Goal: Task Accomplishment & Management: Complete application form

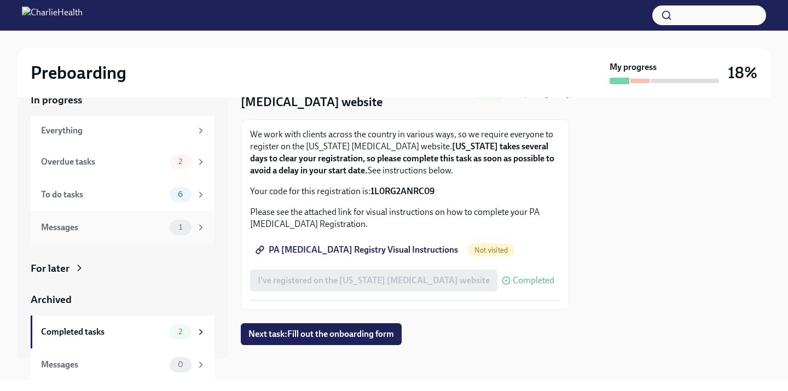
scroll to position [59, 0]
click at [169, 166] on div "Overdue tasks 2" at bounding box center [123, 161] width 165 height 15
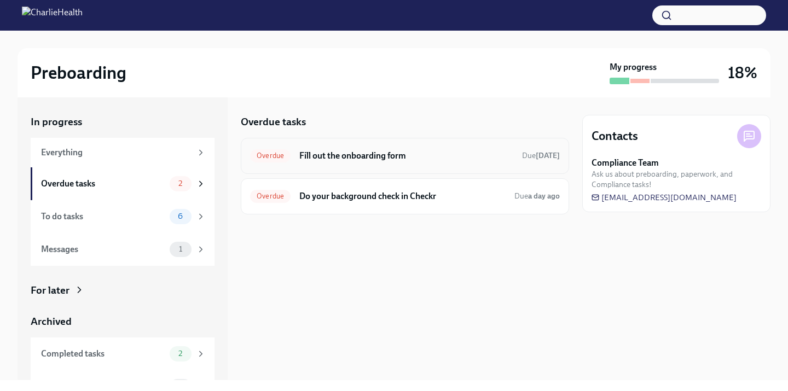
click at [362, 144] on div "Overdue Fill out the onboarding form Due [DATE]" at bounding box center [405, 156] width 328 height 36
click at [359, 156] on h6 "Fill out the onboarding form" at bounding box center [406, 156] width 214 height 12
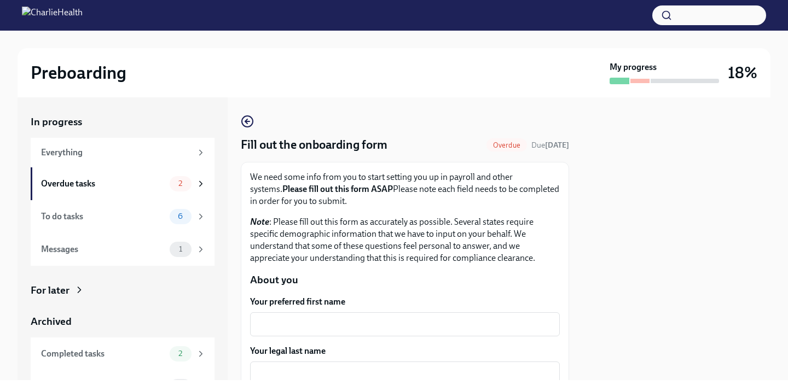
scroll to position [120, 0]
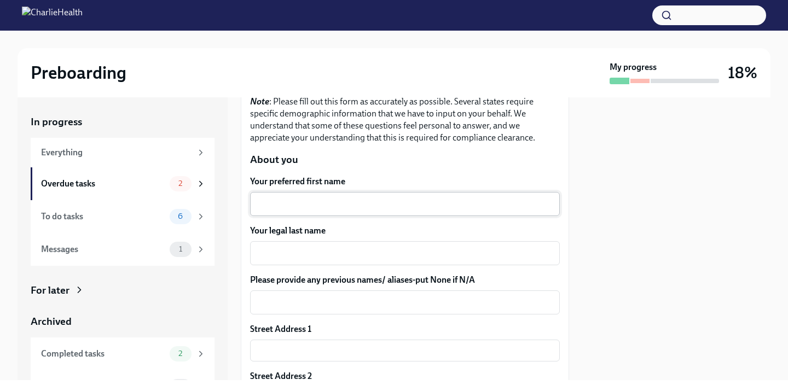
click at [319, 215] on div "x ​" at bounding box center [405, 204] width 310 height 24
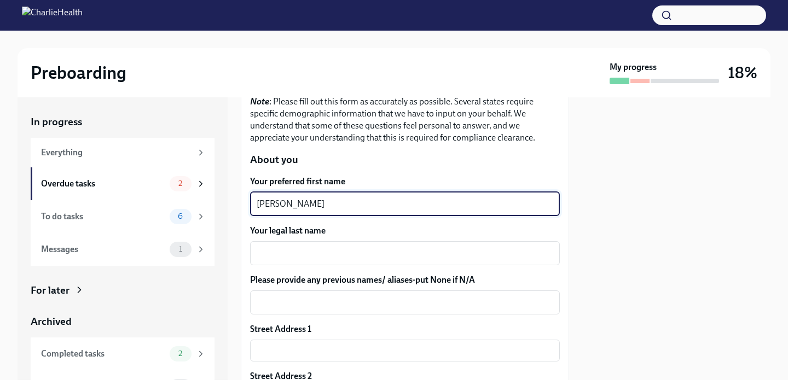
type textarea "[PERSON_NAME]"
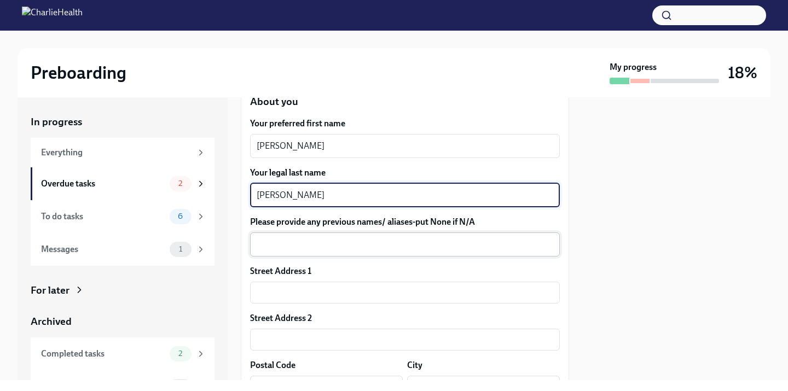
scroll to position [187, 0]
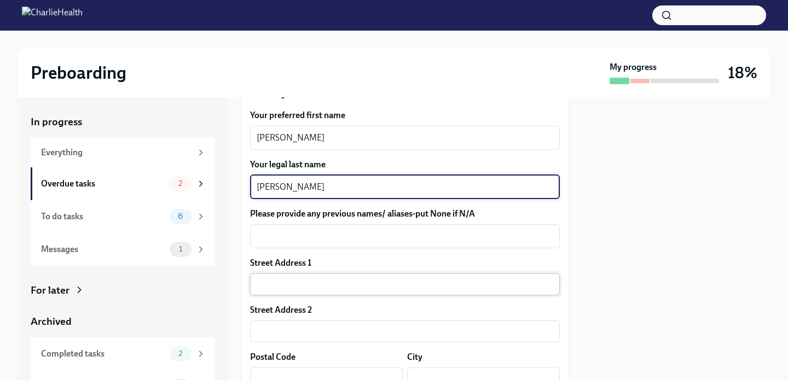
type textarea "[PERSON_NAME]"
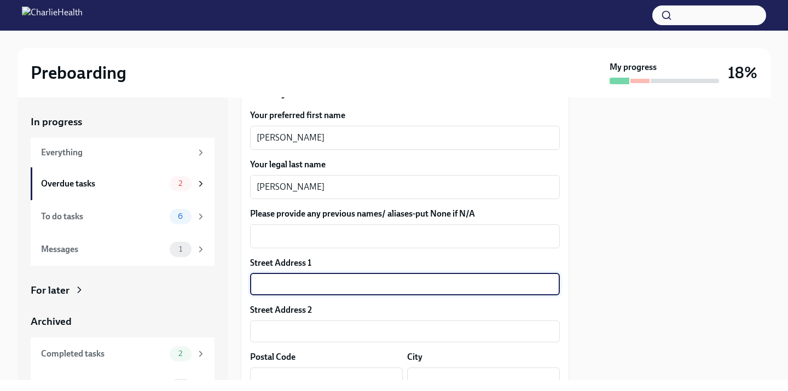
type input "[STREET_ADDRESS][PERSON_NAME]"
type input "24060"
type input "[GEOGRAPHIC_DATA]"
type input "VA"
type textarea "VA"
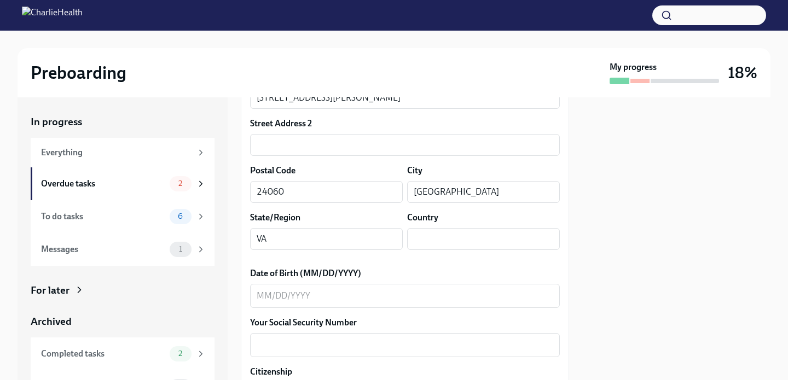
scroll to position [400, 0]
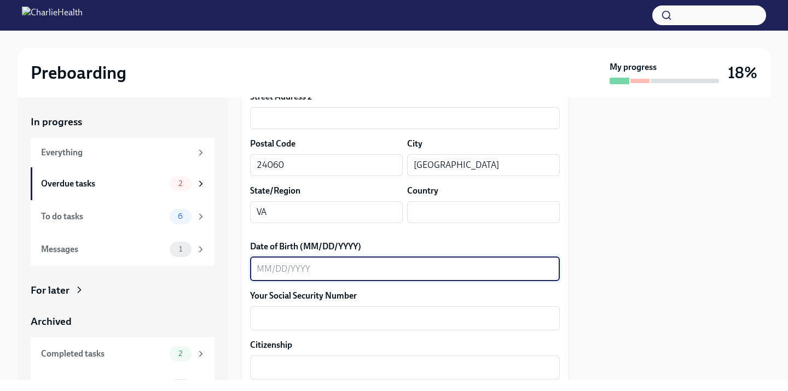
click at [316, 272] on textarea "Date of Birth (MM/DD/YYYY)" at bounding box center [405, 269] width 296 height 13
type textarea "[DATE]"
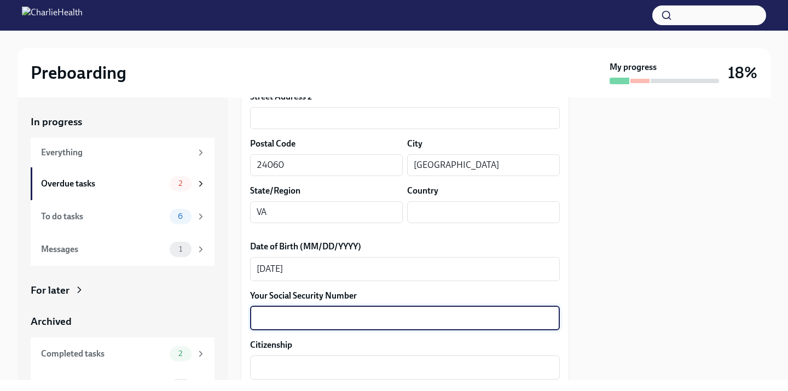
click at [310, 318] on textarea "Your Social Security Number" at bounding box center [405, 318] width 296 height 13
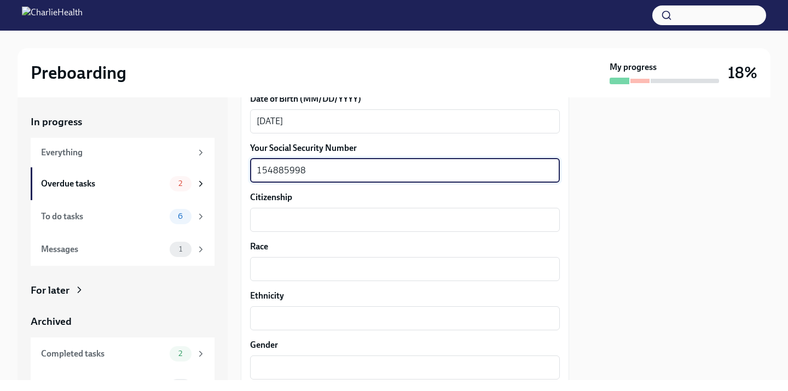
scroll to position [614, 0]
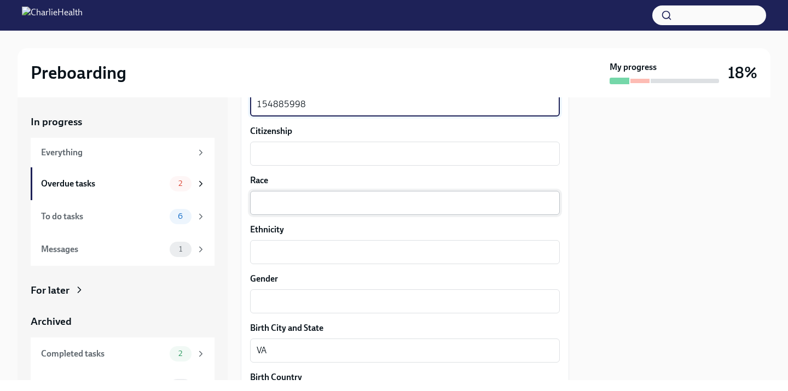
type textarea "154885998"
click at [288, 206] on textarea "Race" at bounding box center [405, 202] width 296 height 13
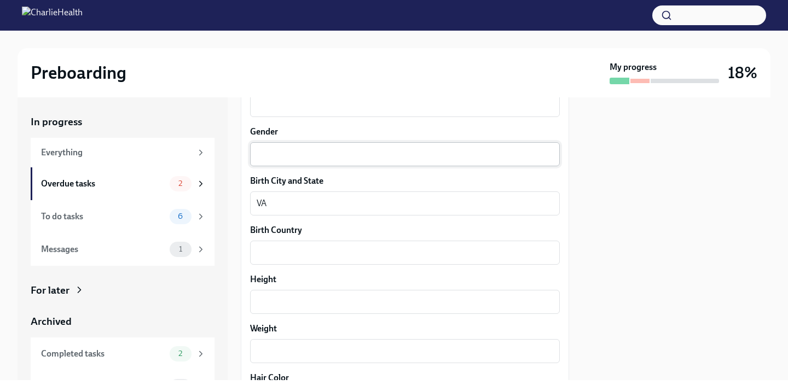
scroll to position [762, 0]
click at [288, 215] on div "Your preferred first name [PERSON_NAME] ​ Your legal last name [PERSON_NAME] x …" at bounding box center [405, 61] width 310 height 1055
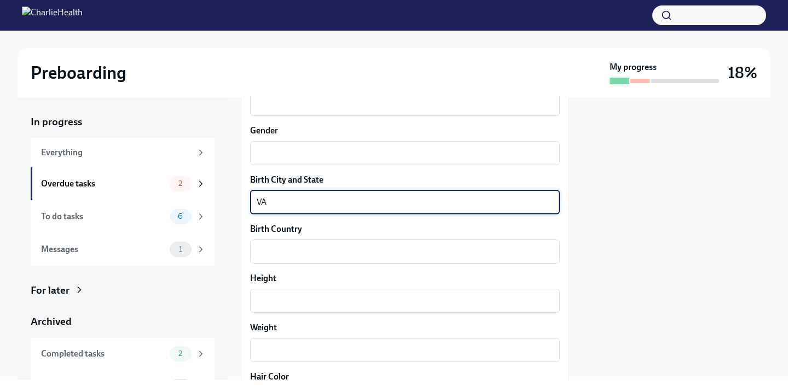
click at [289, 197] on textarea "VA" at bounding box center [405, 202] width 296 height 13
type textarea "V"
type textarea "NJ"
click at [272, 264] on div "Your preferred first name [PERSON_NAME] ​ Your legal last name [PERSON_NAME] x …" at bounding box center [405, 61] width 310 height 1055
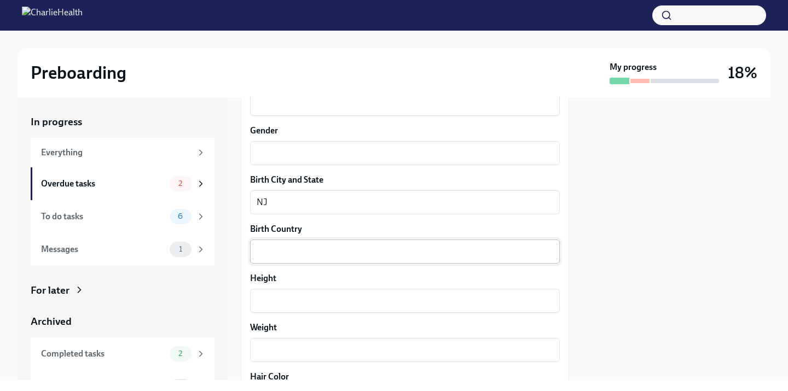
click at [276, 257] on textarea "Birth Country" at bounding box center [405, 251] width 296 height 13
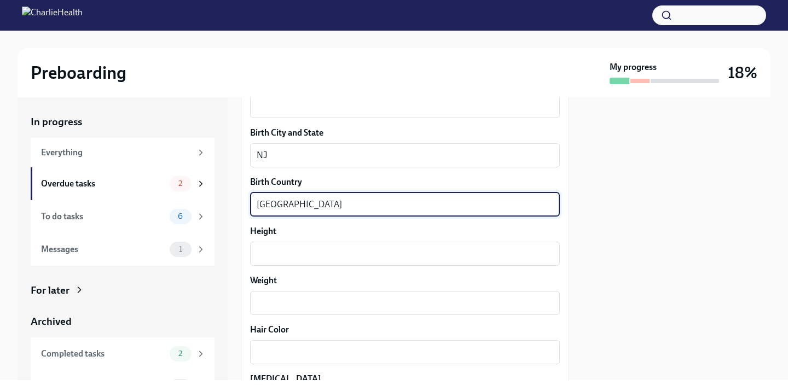
scroll to position [811, 0]
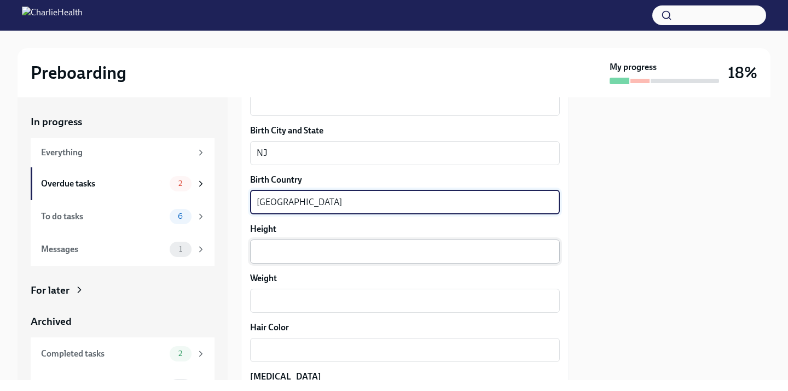
type textarea "[GEOGRAPHIC_DATA]"
click at [285, 257] on textarea "Height" at bounding box center [405, 251] width 296 height 13
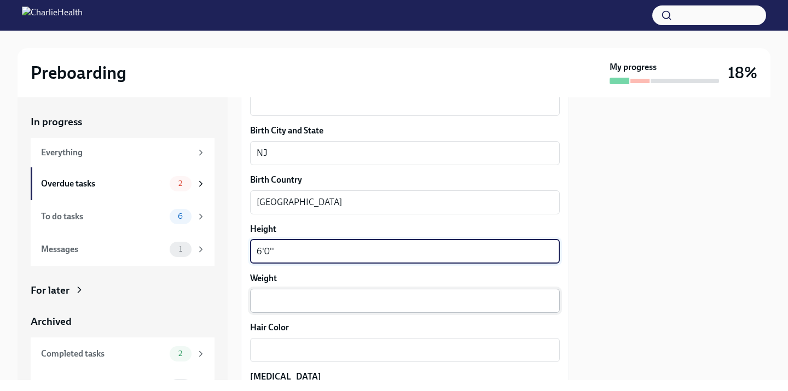
type textarea "6'0''"
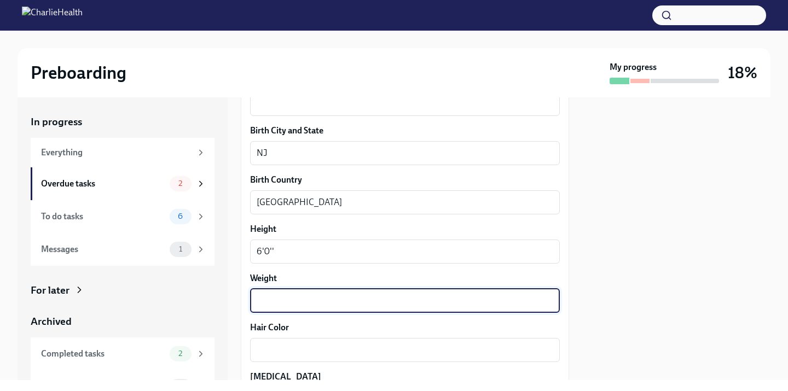
click at [287, 303] on textarea "Weight" at bounding box center [405, 300] width 296 height 13
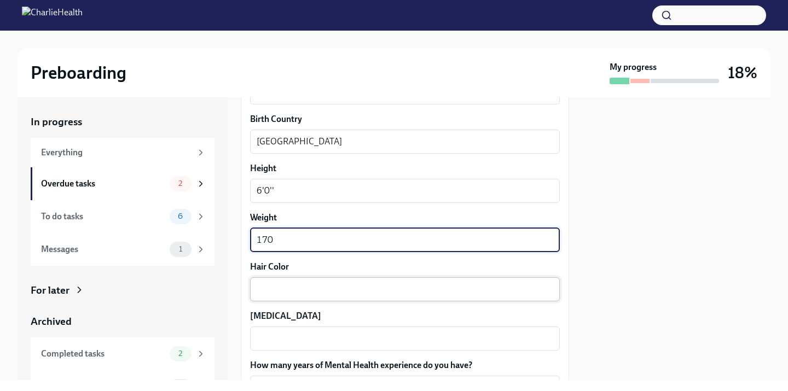
type textarea "170"
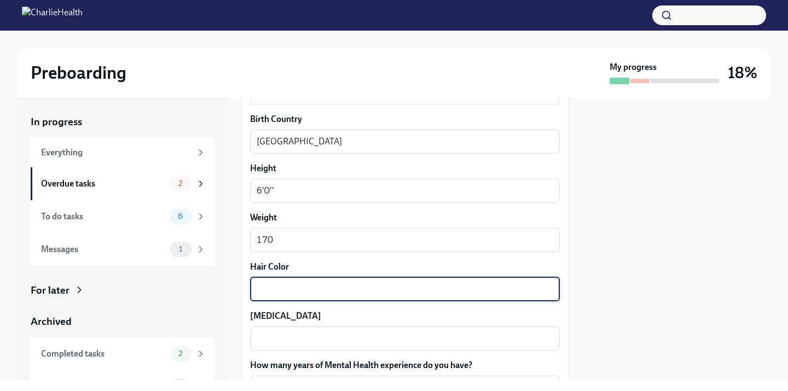
click at [282, 283] on textarea "Hair Color" at bounding box center [405, 289] width 296 height 13
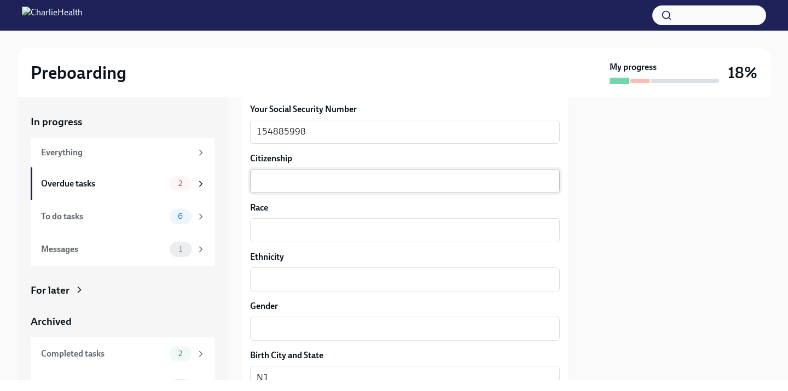
scroll to position [649, 0]
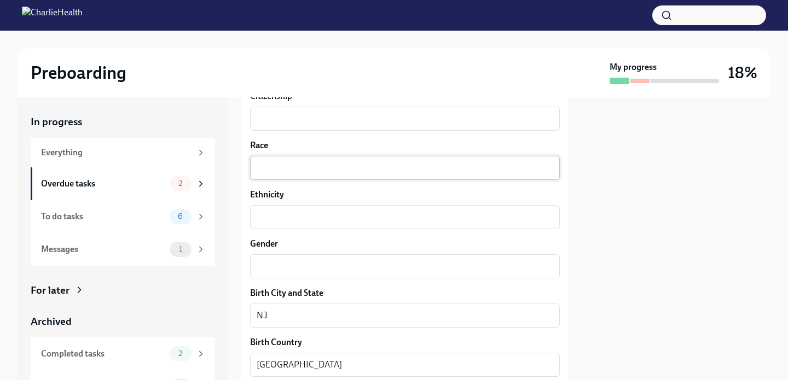
type textarea "brown"
click at [301, 178] on div "x ​" at bounding box center [405, 168] width 310 height 24
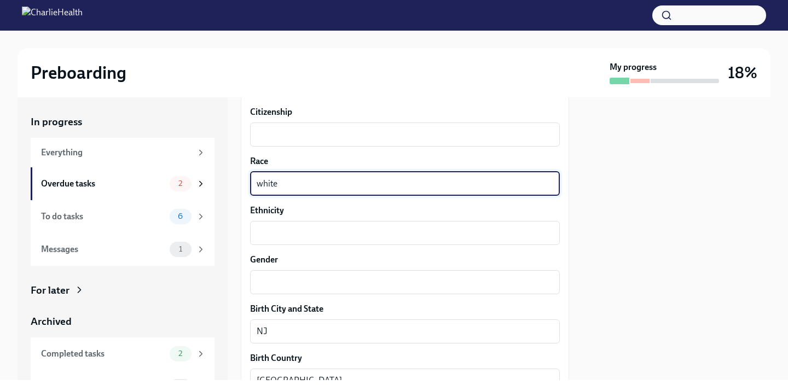
scroll to position [630, 0]
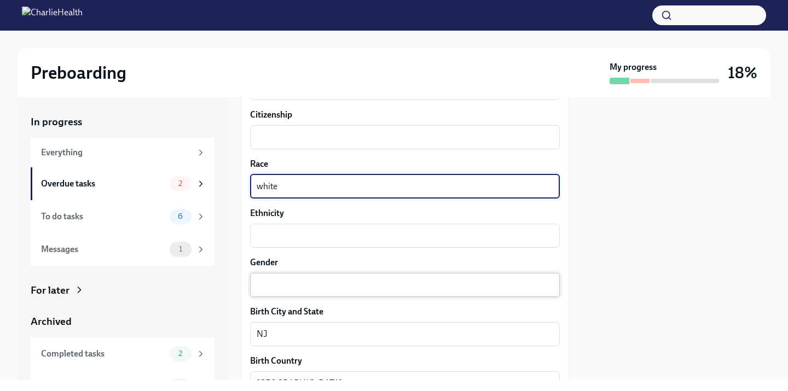
type textarea "white"
click at [284, 281] on textarea "Gender" at bounding box center [405, 284] width 296 height 13
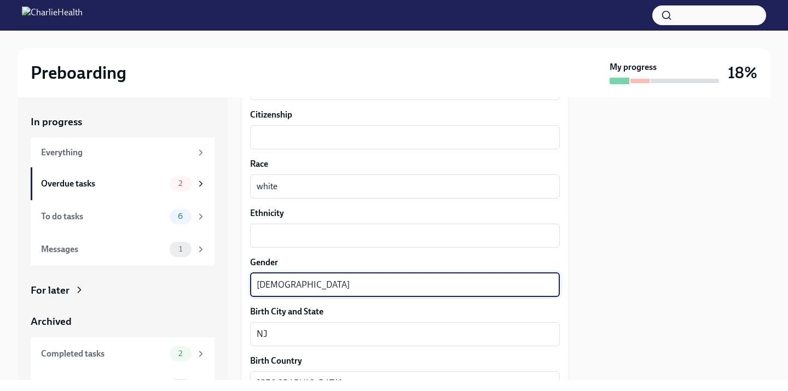
type textarea "[DEMOGRAPHIC_DATA]"
click at [291, 120] on label "Citizenship" at bounding box center [405, 115] width 310 height 12
click at [291, 131] on textarea "Citizenship" at bounding box center [405, 137] width 296 height 13
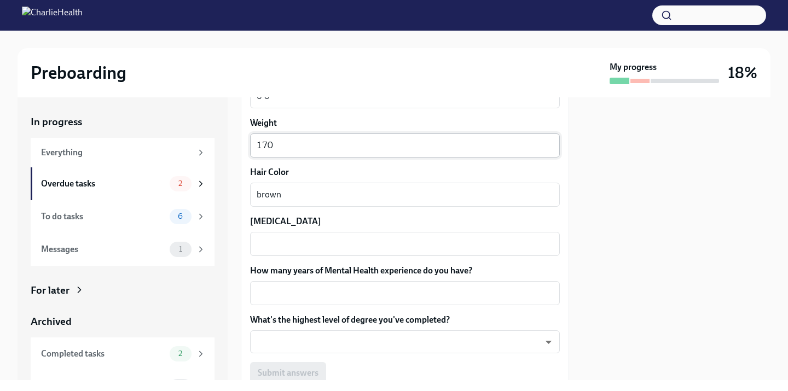
scroll to position [1002, 0]
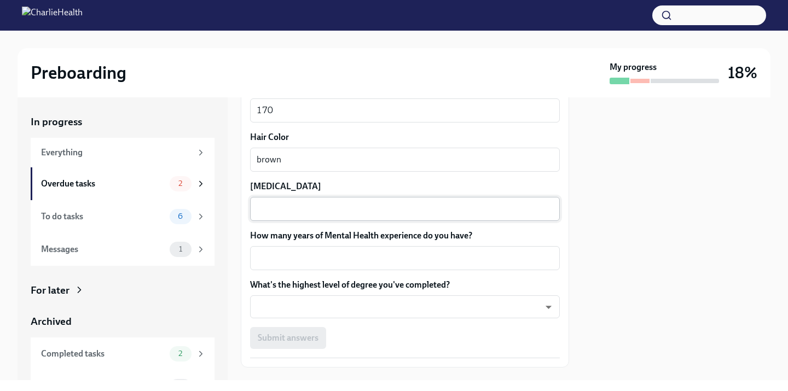
type textarea "born in [GEOGRAPHIC_DATA]"
click at [287, 198] on div "x ​" at bounding box center [405, 209] width 310 height 24
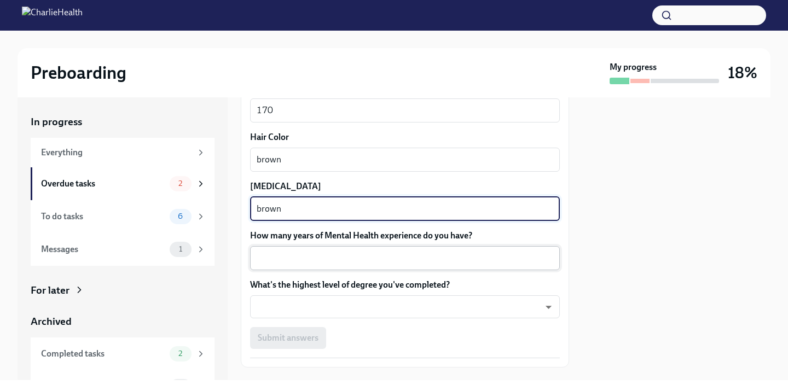
type textarea "brown"
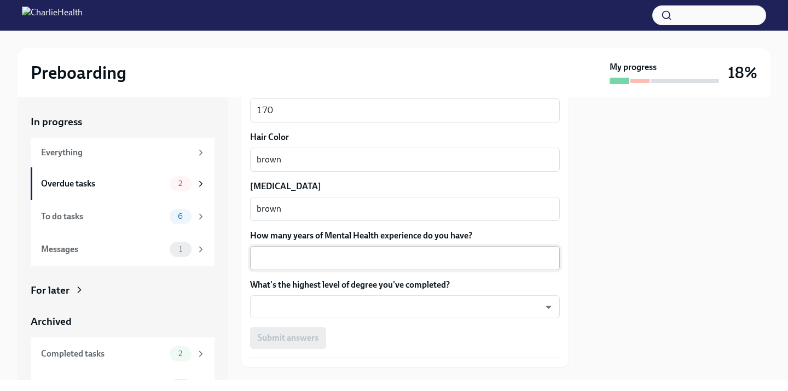
click at [289, 248] on div "x ​" at bounding box center [405, 258] width 310 height 24
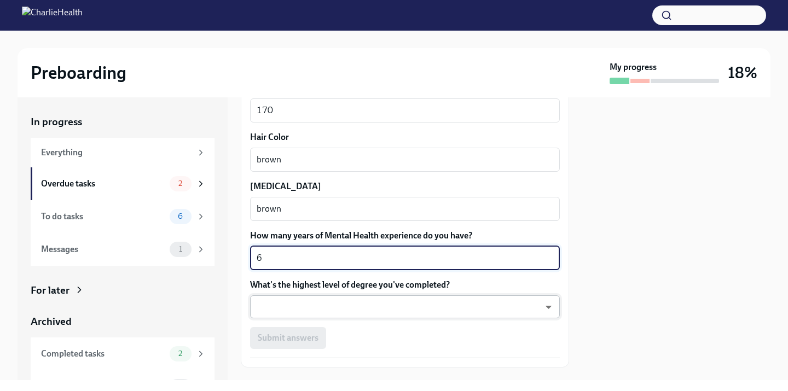
type textarea "6"
click at [292, 313] on body "Preboarding My progress 18% In progress Everything Overdue tasks 2 To do tasks …" at bounding box center [394, 195] width 788 height 391
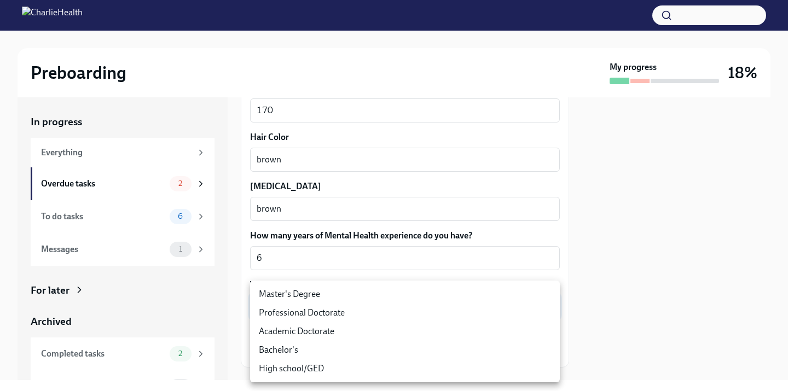
click at [296, 297] on li "Master's Degree" at bounding box center [405, 294] width 310 height 19
type input "2vBr-ghkD"
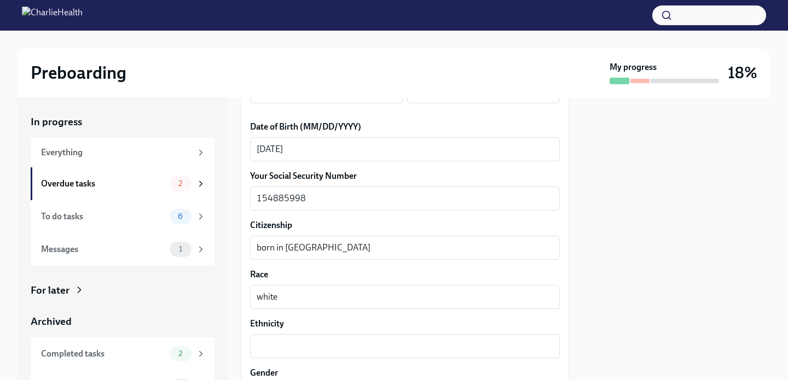
scroll to position [554, 0]
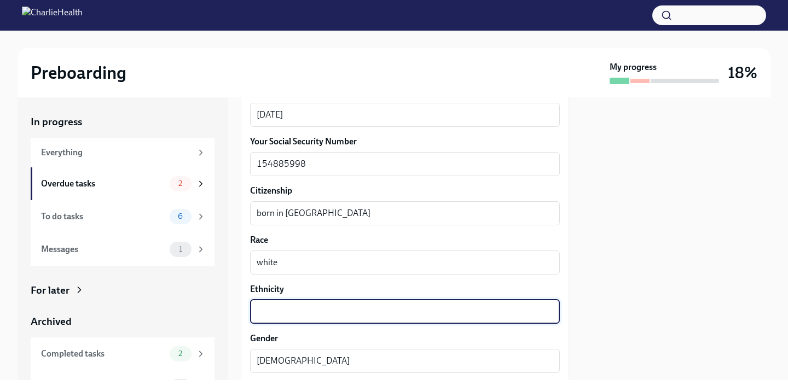
click at [300, 312] on textarea "Ethnicity" at bounding box center [405, 311] width 296 height 13
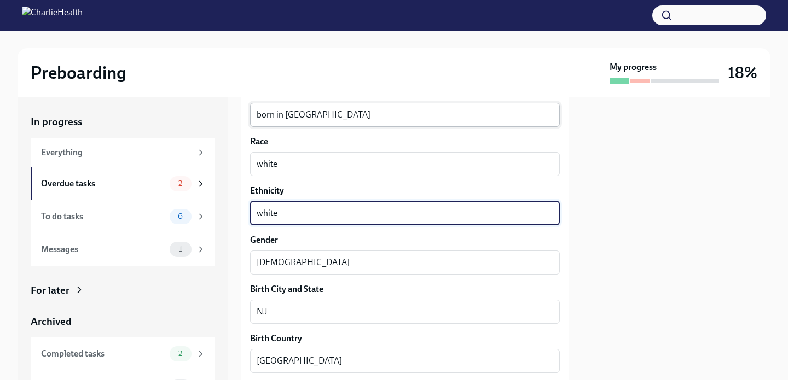
scroll to position [654, 0]
type textarea "white"
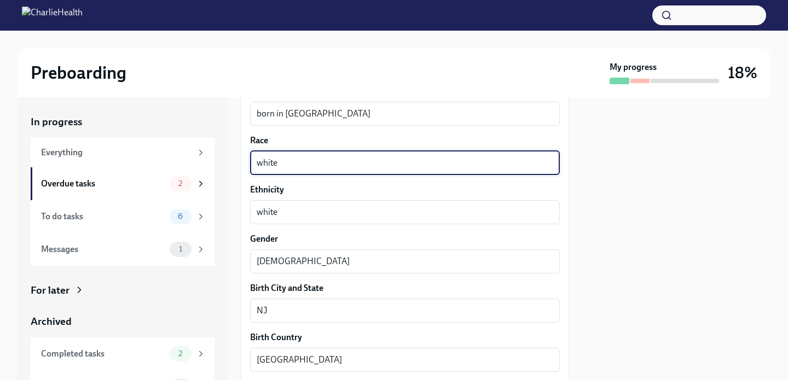
drag, startPoint x: 287, startPoint y: 162, endPoint x: 247, endPoint y: 162, distance: 39.9
click at [247, 162] on div "We need some info from you to start setting you up in payroll and other systems…" at bounding box center [405, 111] width 328 height 1207
type textarea "c"
type textarea "white"
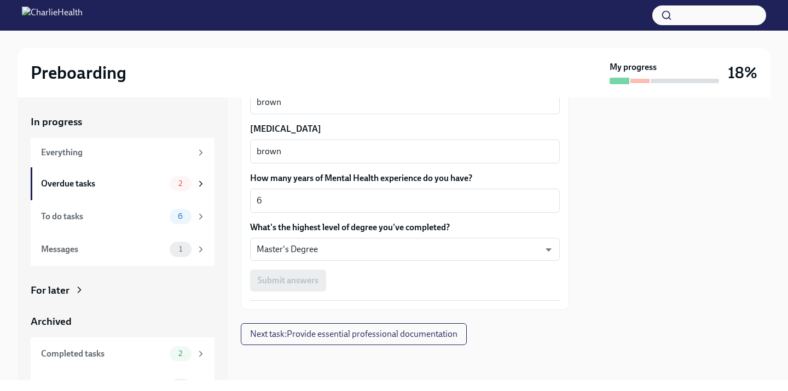
scroll to position [1059, 0]
click at [289, 281] on div "Submit answers" at bounding box center [405, 281] width 310 height 22
type input "[GEOGRAPHIC_DATA]"
click at [282, 286] on div "Submit answers" at bounding box center [405, 281] width 310 height 22
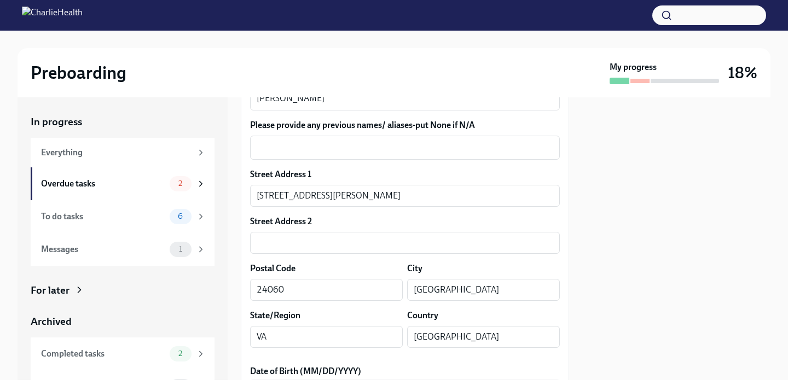
scroll to position [240, 0]
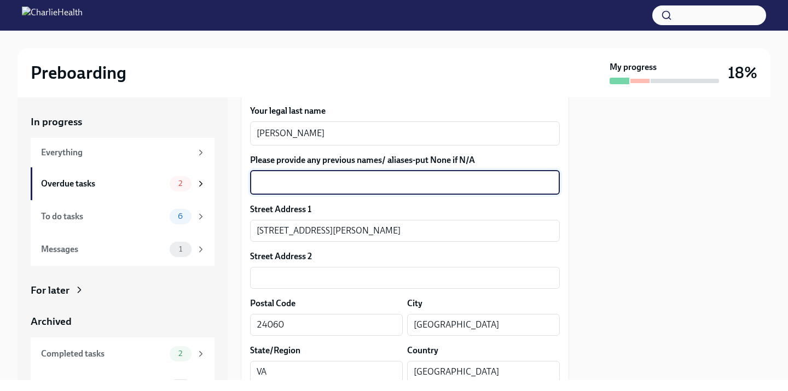
click at [324, 184] on textarea "Please provide any previous names/ aliases-put None if N/A" at bounding box center [405, 182] width 296 height 13
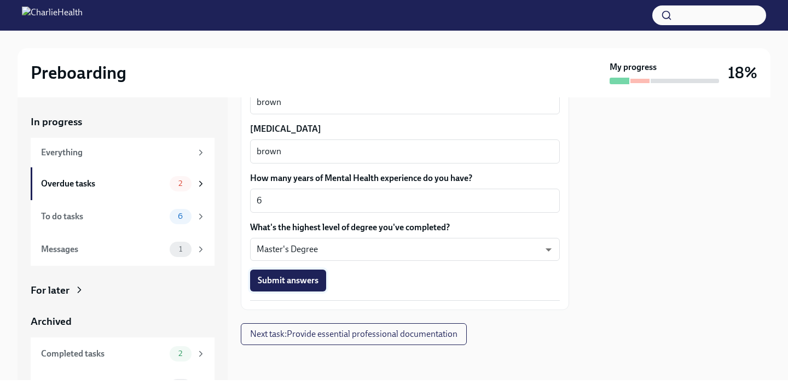
scroll to position [1059, 0]
type textarea "n/a"
click at [288, 283] on span "Submit answers" at bounding box center [288, 281] width 61 height 11
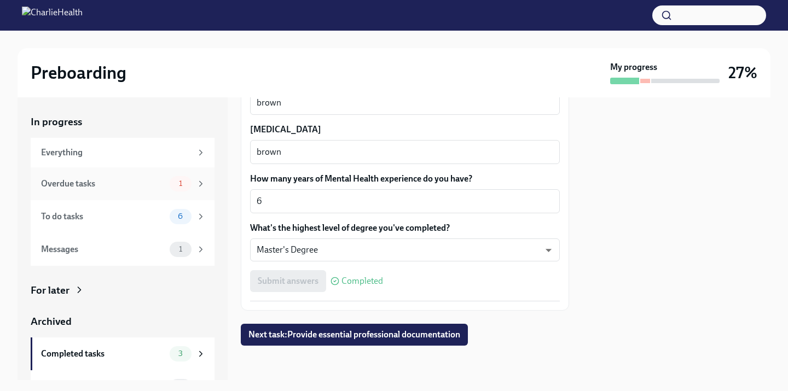
click at [168, 193] on div "Overdue tasks 1" at bounding box center [123, 183] width 184 height 33
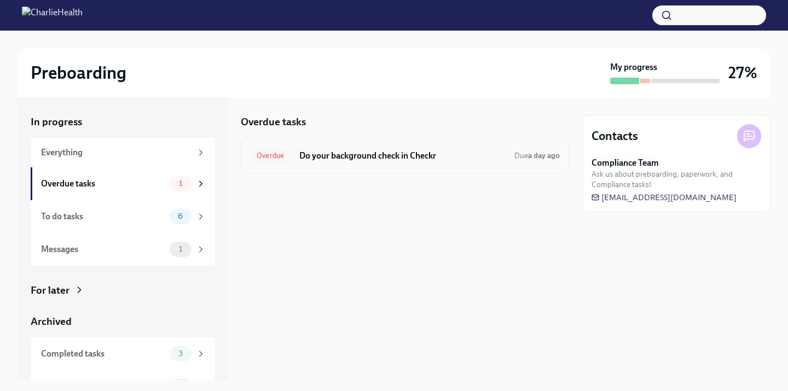
click at [334, 162] on div "Overdue Do your background check in Checkr Due a day ago" at bounding box center [405, 156] width 310 height 18
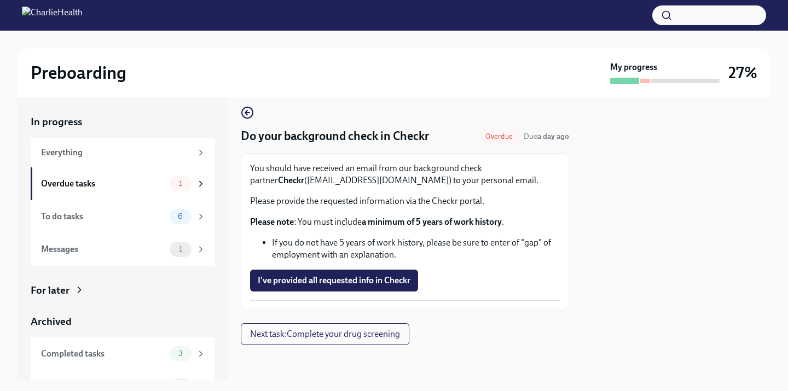
scroll to position [9, 0]
click at [292, 280] on span "I've provided all requested info in Checkr" at bounding box center [334, 280] width 153 height 11
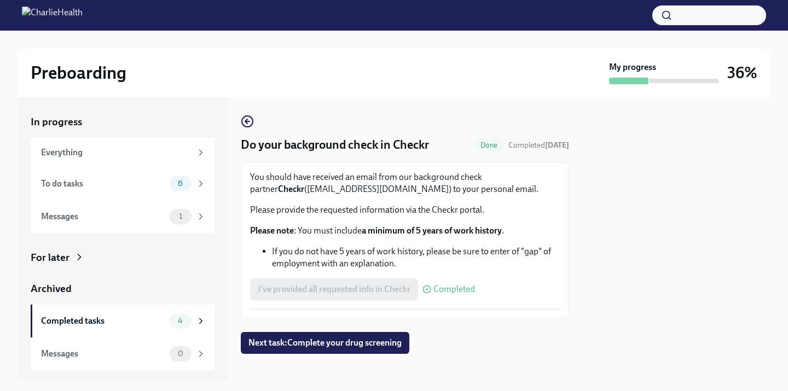
scroll to position [0, 0]
click at [119, 175] on div "To do tasks 6" at bounding box center [123, 183] width 184 height 33
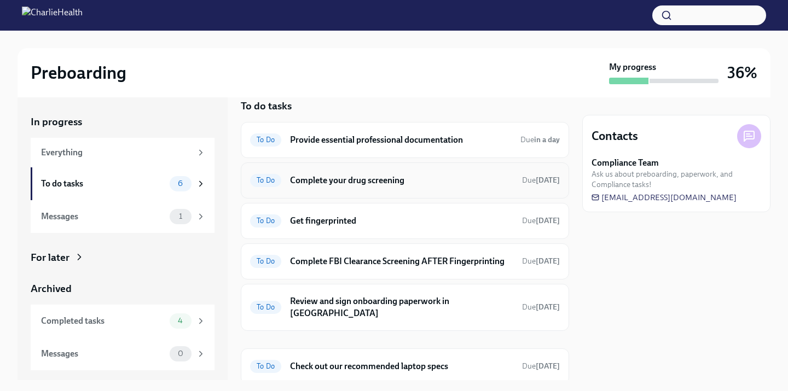
scroll to position [19, 0]
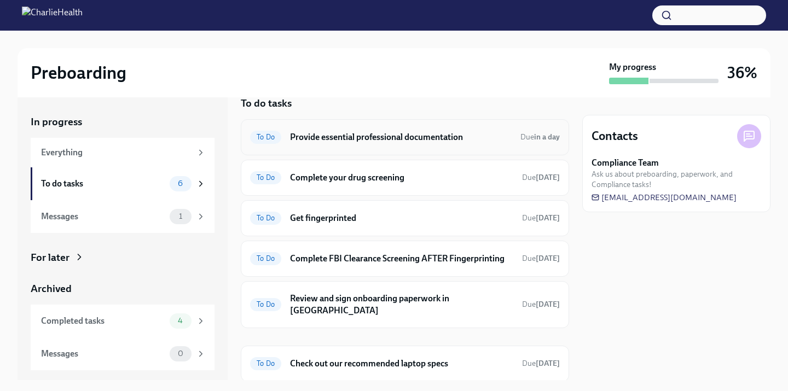
click at [401, 138] on h6 "Provide essential professional documentation" at bounding box center [401, 137] width 222 height 12
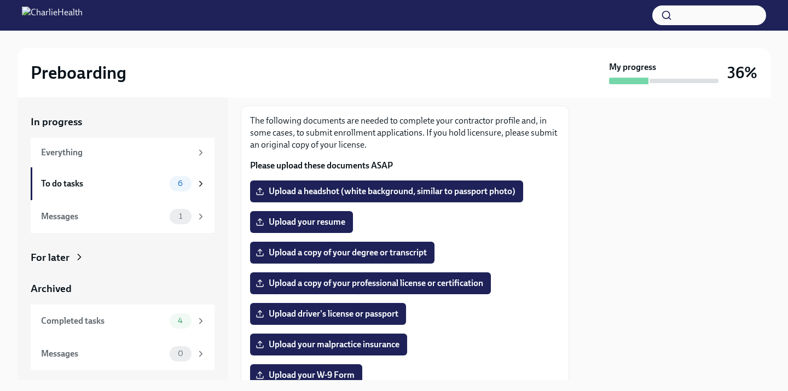
scroll to position [48, 0]
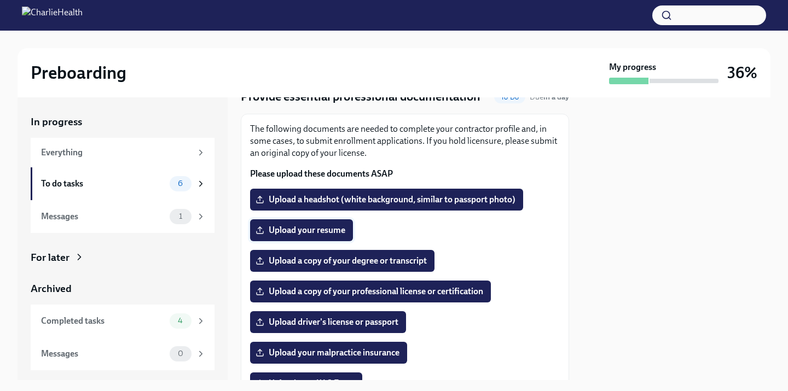
click at [299, 230] on span "Upload your resume" at bounding box center [302, 230] width 88 height 11
click at [0, 0] on input "Upload your resume" at bounding box center [0, 0] width 0 height 0
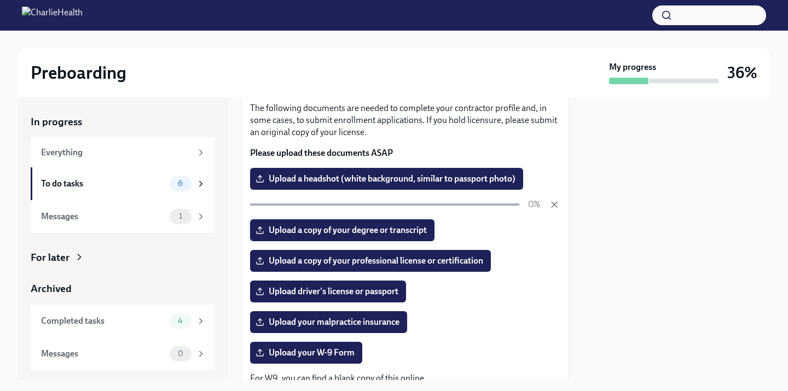
scroll to position [73, 0]
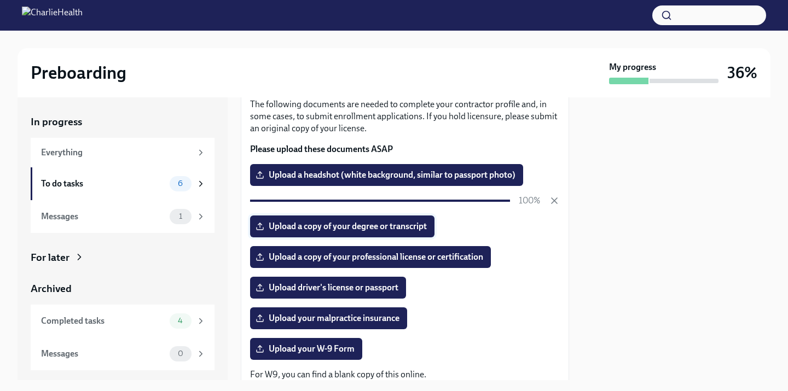
click at [354, 217] on label "Upload a copy of your degree or transcript" at bounding box center [342, 227] width 184 height 22
click at [0, 0] on input "Upload a copy of your degree or transcript" at bounding box center [0, 0] width 0 height 0
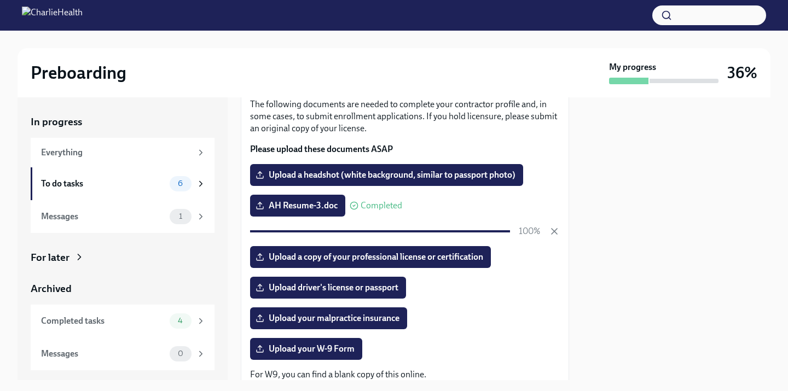
scroll to position [90, 0]
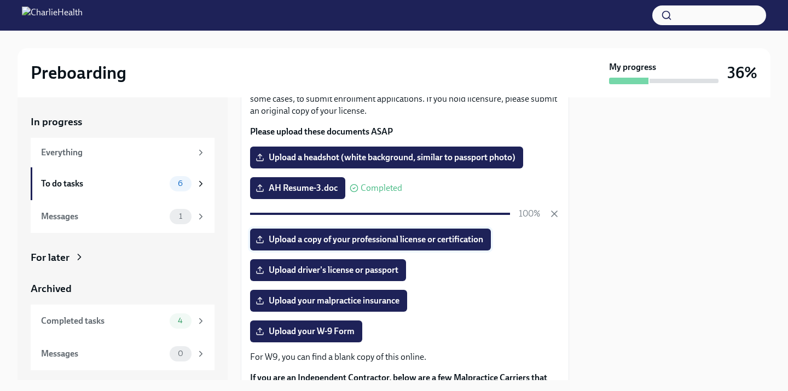
click at [354, 245] on span "Upload a copy of your professional license or certification" at bounding box center [370, 239] width 225 height 11
click at [0, 0] on input "Upload a copy of your professional license or certification" at bounding box center [0, 0] width 0 height 0
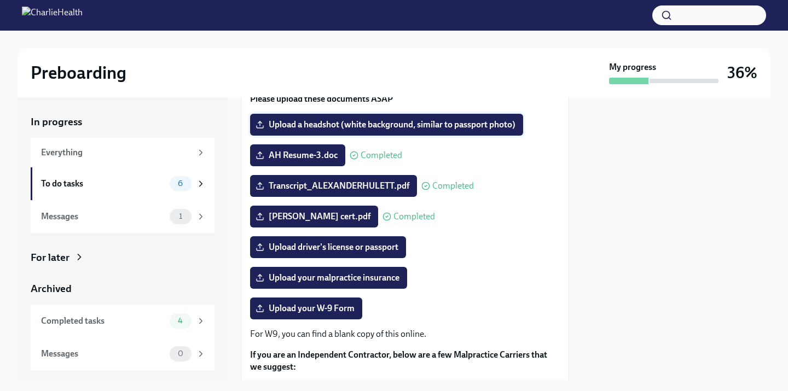
scroll to position [124, 0]
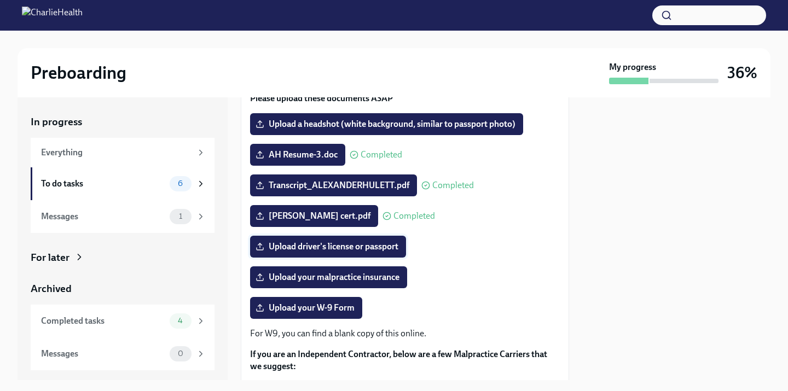
click at [307, 249] on span "Upload driver's license or passport" at bounding box center [328, 246] width 141 height 11
click at [0, 0] on input "Upload driver's license or passport" at bounding box center [0, 0] width 0 height 0
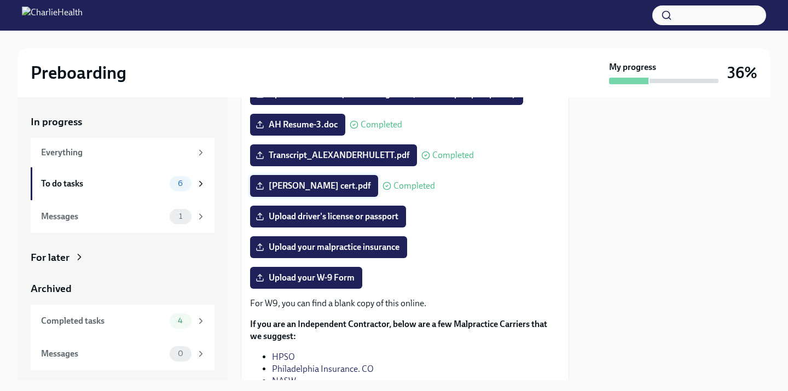
scroll to position [160, 0]
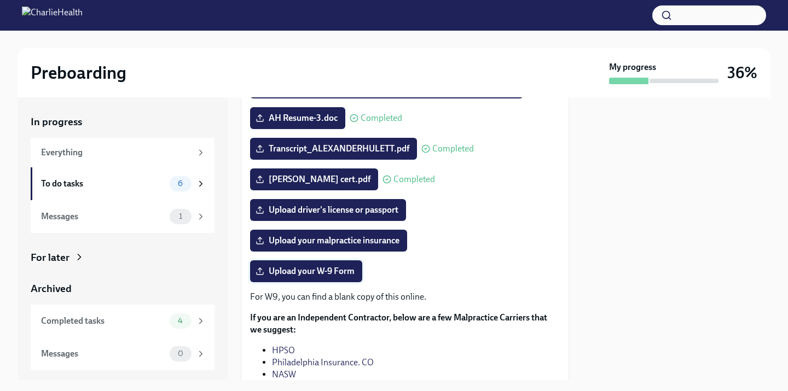
click at [293, 270] on span "Upload your W-9 Form" at bounding box center [306, 271] width 97 height 11
click at [0, 0] on input "Upload your W-9 Form" at bounding box center [0, 0] width 0 height 0
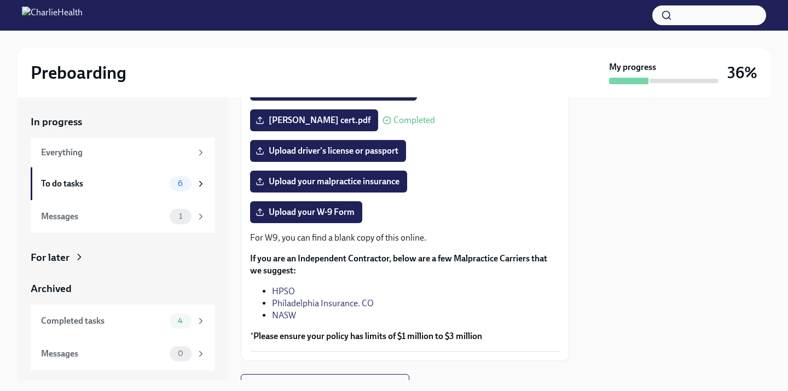
scroll to position [230, 0]
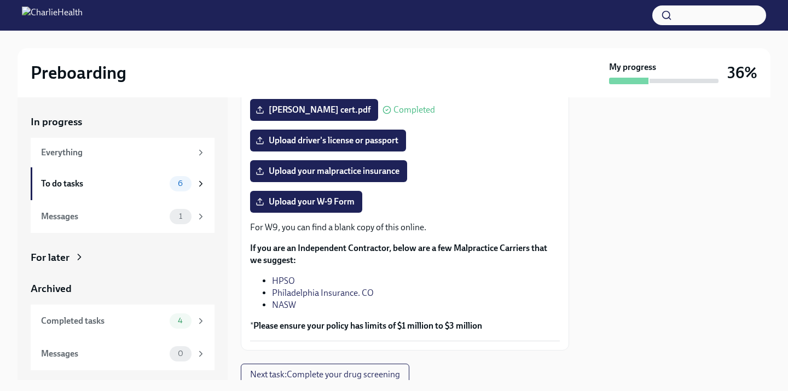
click at [283, 283] on link "HPSO" at bounding box center [283, 281] width 23 height 10
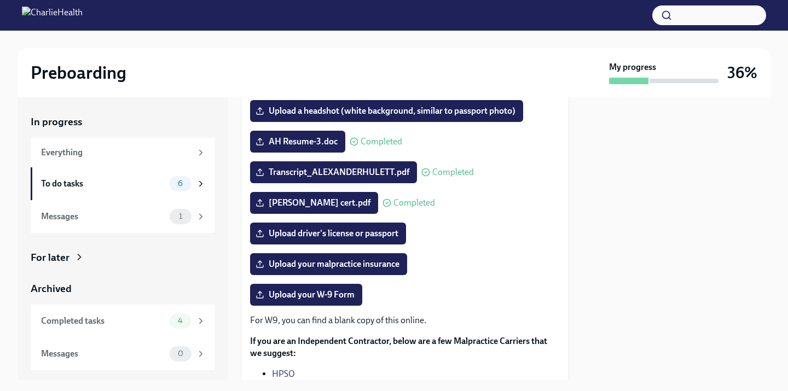
scroll to position [137, 0]
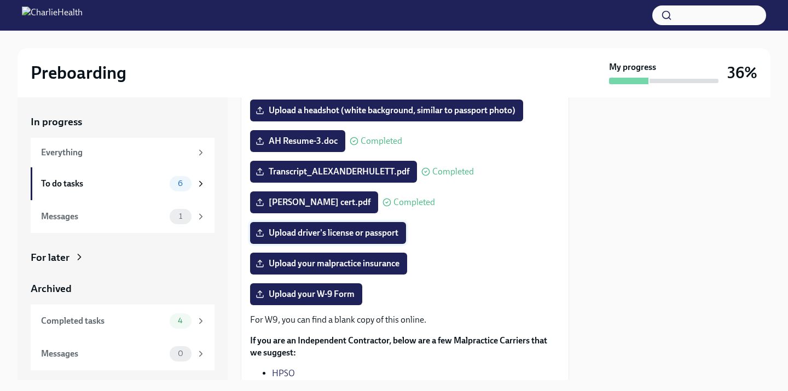
click at [353, 232] on span "Upload driver's license or passport" at bounding box center [328, 233] width 141 height 11
click at [0, 0] on input "Upload driver's license or passport" at bounding box center [0, 0] width 0 height 0
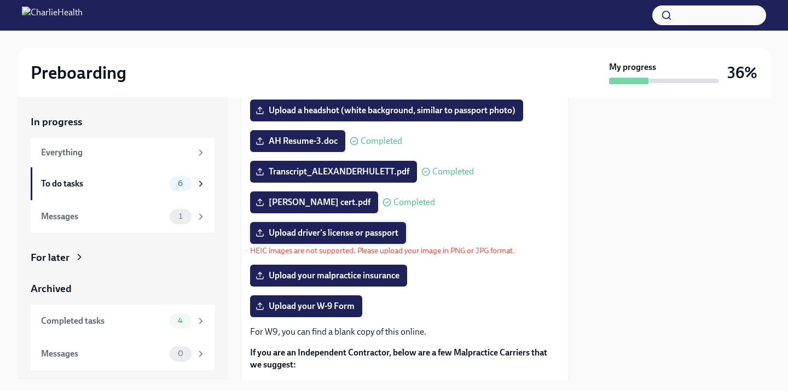
click at [334, 231] on span "Upload driver's license or passport" at bounding box center [328, 233] width 141 height 11
click at [0, 0] on input "Upload driver's license or passport" at bounding box center [0, 0] width 0 height 0
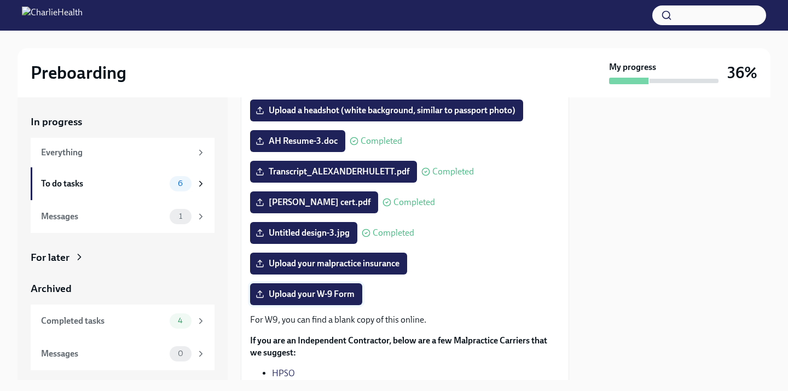
click at [294, 295] on span "Upload your W-9 Form" at bounding box center [306, 294] width 97 height 11
click at [0, 0] on input "Upload your W-9 Form" at bounding box center [0, 0] width 0 height 0
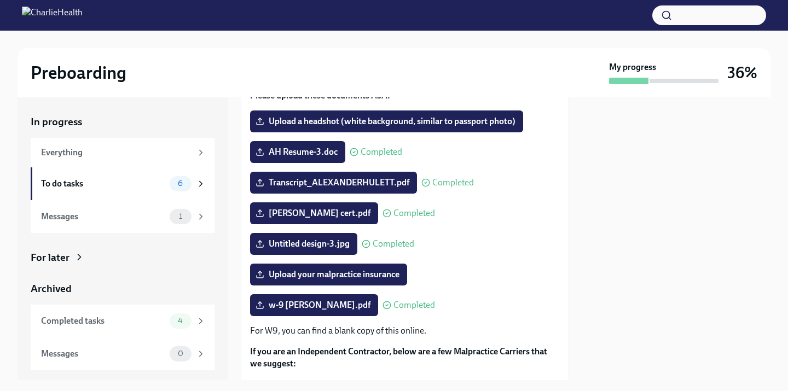
scroll to position [0, 0]
click at [110, 215] on div "Messages" at bounding box center [103, 217] width 124 height 12
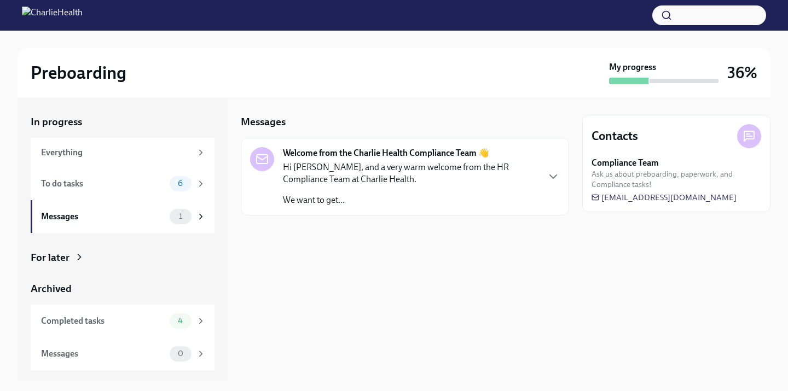
click at [365, 163] on p "Hi [PERSON_NAME], and a very warm welcome from the HR Compliance Team at Charli…" at bounding box center [410, 173] width 255 height 24
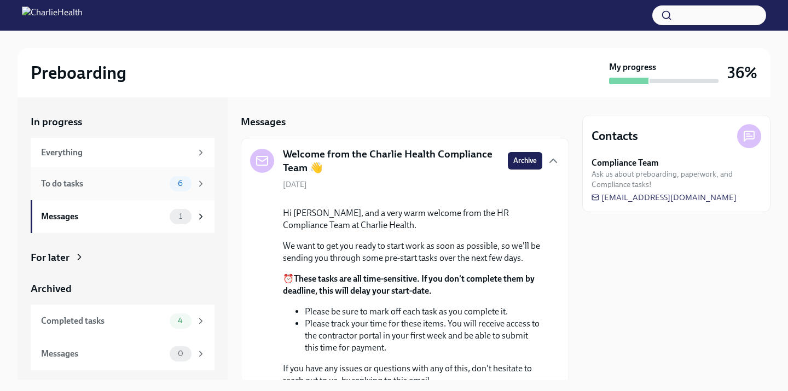
click at [141, 178] on div "To do tasks" at bounding box center [103, 184] width 124 height 12
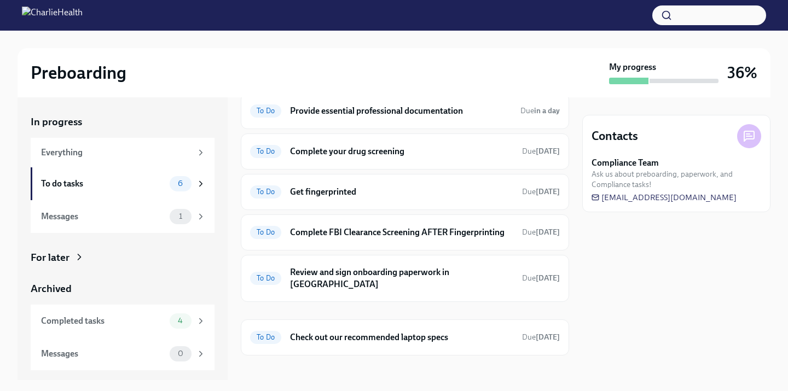
scroll to position [44, 0]
click at [387, 155] on h6 "Complete your drug screening" at bounding box center [401, 153] width 223 height 12
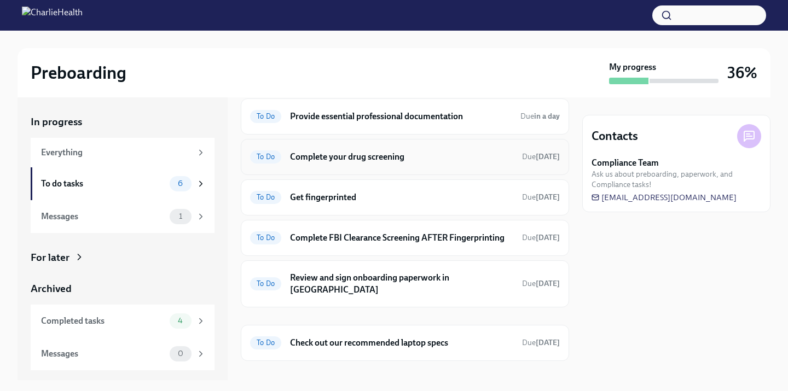
scroll to position [41, 0]
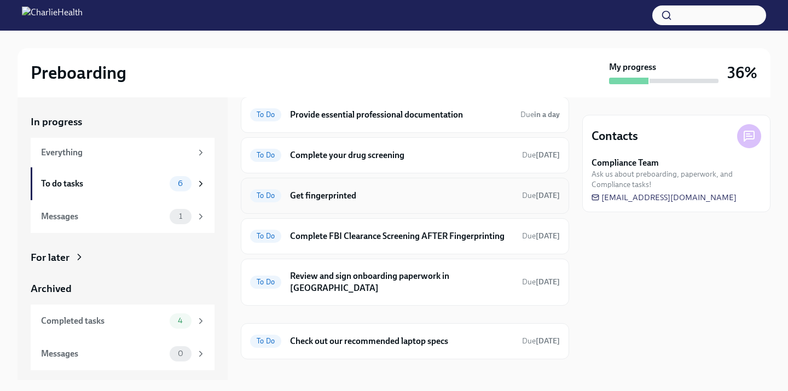
click at [317, 199] on h6 "Get fingerprinted" at bounding box center [401, 196] width 223 height 12
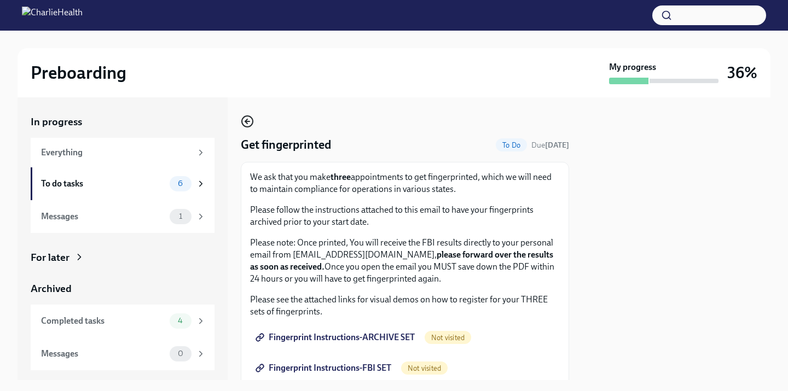
click at [245, 127] on icon "button" at bounding box center [247, 121] width 13 height 13
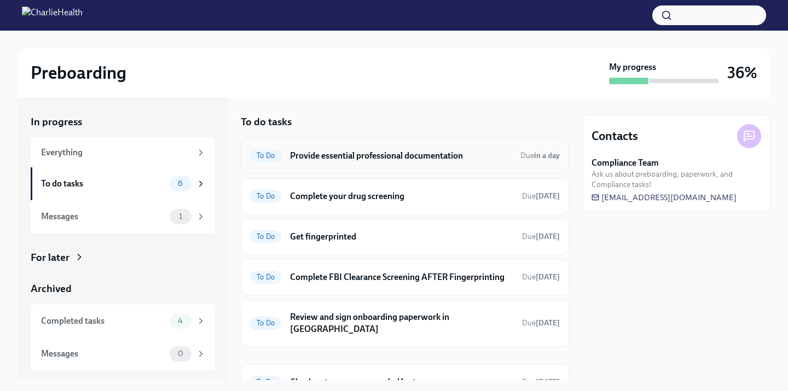
click at [354, 140] on div "To Do Provide essential professional documentation Due in a day" at bounding box center [405, 156] width 328 height 36
click at [345, 157] on h6 "Provide essential professional documentation" at bounding box center [401, 156] width 222 height 12
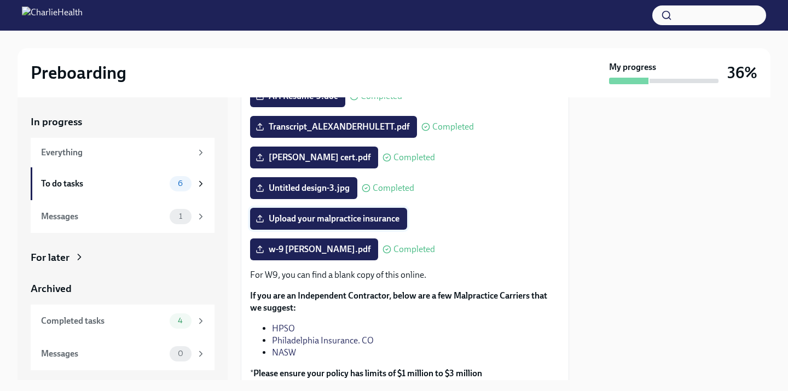
click at [304, 222] on span "Upload your malpractice insurance" at bounding box center [329, 218] width 142 height 11
click at [0, 0] on input "Upload your malpractice insurance" at bounding box center [0, 0] width 0 height 0
click at [335, 221] on span "Upload your malpractice insurance" at bounding box center [329, 218] width 142 height 11
click at [0, 0] on input "Upload your malpractice insurance" at bounding box center [0, 0] width 0 height 0
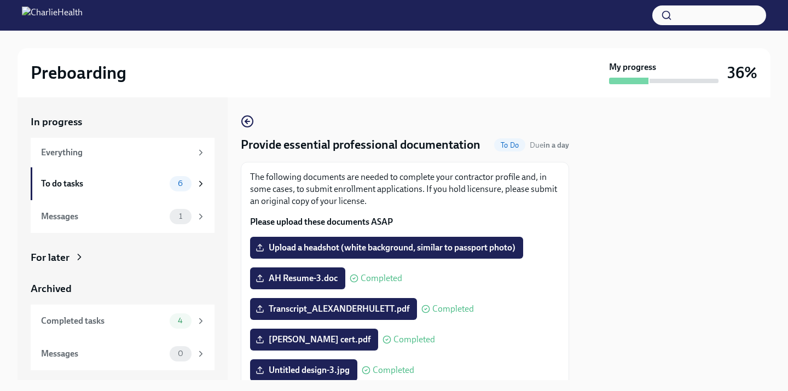
scroll to position [8, 0]
